Goal: Task Accomplishment & Management: Manage account settings

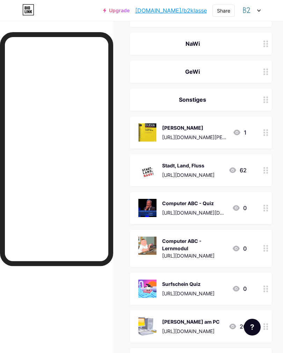
scroll to position [984, 0]
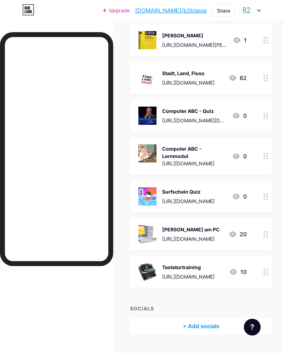
click at [270, 230] on div at bounding box center [266, 234] width 12 height 32
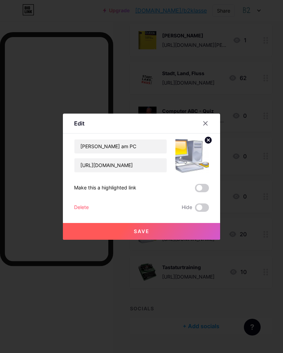
click at [158, 238] on button "Save" at bounding box center [141, 231] width 157 height 17
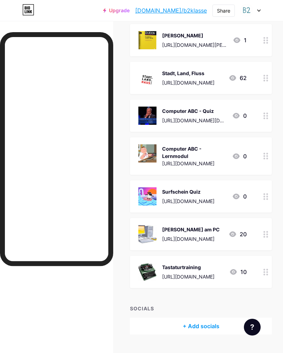
scroll to position [983, 0]
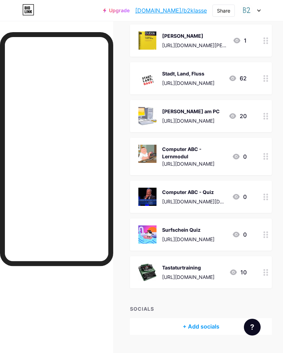
click at [266, 153] on icon at bounding box center [266, 156] width 5 height 7
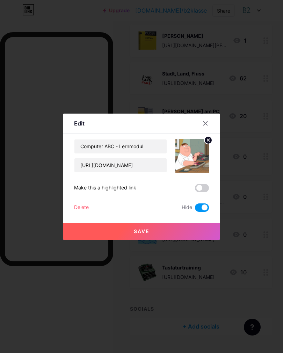
click at [205, 212] on span at bounding box center [202, 208] width 14 height 8
click at [195, 210] on input "checkbox" at bounding box center [195, 210] width 0 height 0
click at [161, 237] on button "Save" at bounding box center [141, 231] width 157 height 17
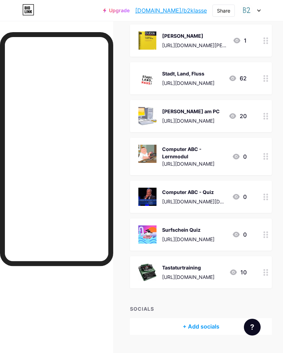
click at [265, 194] on icon at bounding box center [266, 197] width 5 height 7
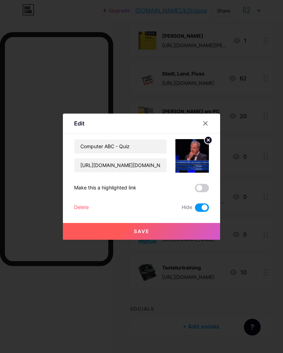
click at [201, 211] on span at bounding box center [202, 208] width 14 height 8
click at [195, 210] on input "checkbox" at bounding box center [195, 210] width 0 height 0
click at [158, 232] on button "Save" at bounding box center [141, 231] width 157 height 17
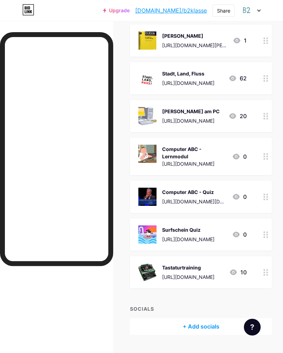
click at [266, 232] on icon at bounding box center [266, 235] width 5 height 7
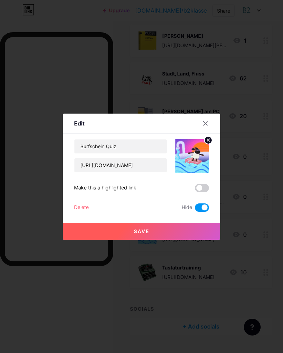
click at [203, 210] on span at bounding box center [202, 208] width 14 height 8
click at [195, 210] on input "checkbox" at bounding box center [195, 210] width 0 height 0
click at [161, 238] on button "Save" at bounding box center [141, 231] width 157 height 17
